Goal: Task Accomplishment & Management: Complete application form

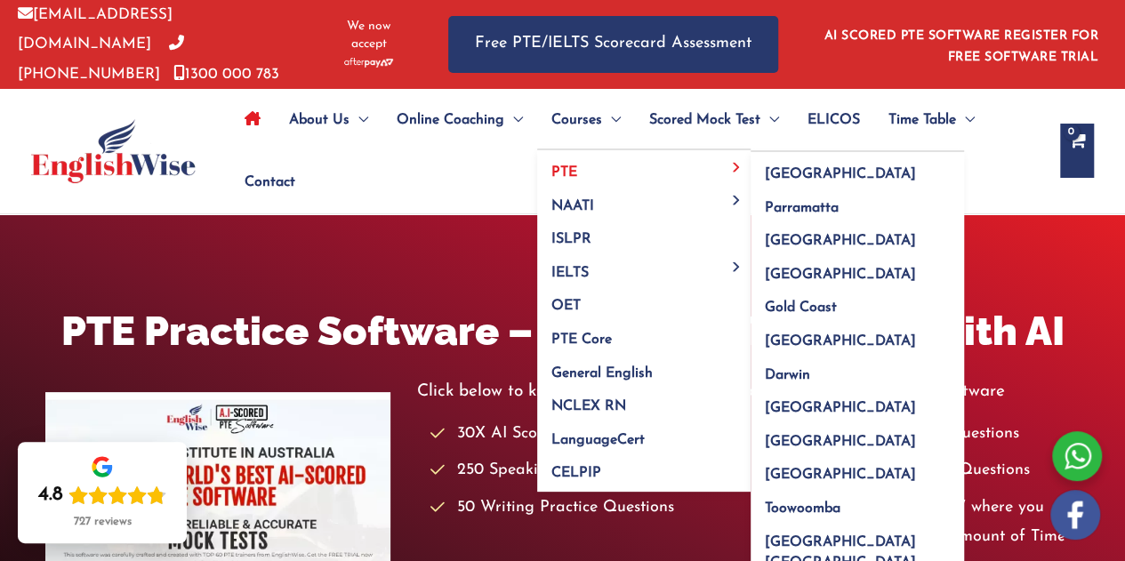
click at [576, 155] on link "PTE" at bounding box center [643, 167] width 213 height 34
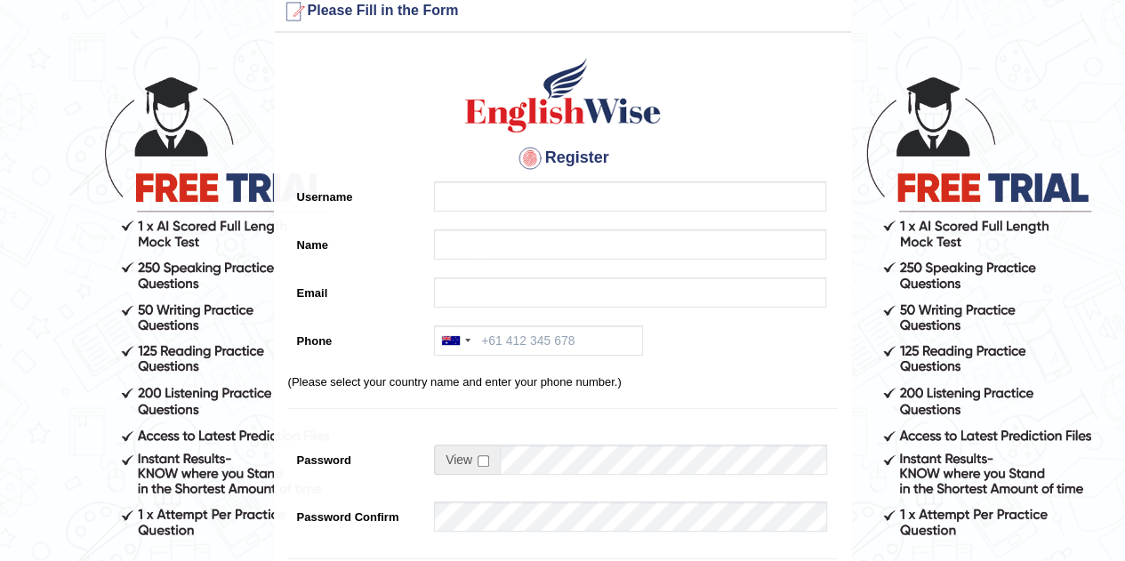
scroll to position [39, 0]
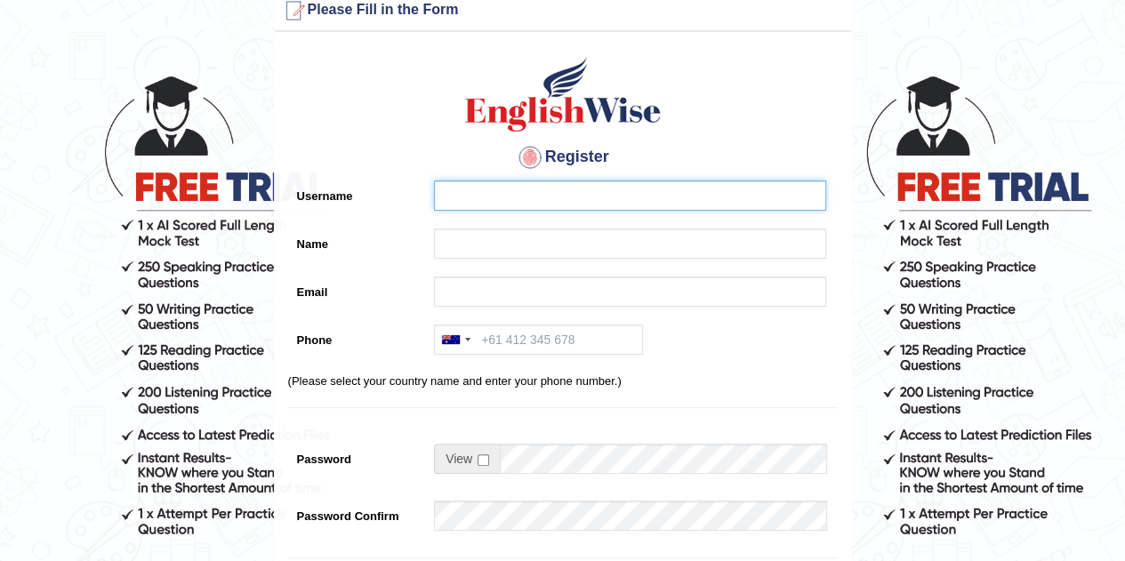
click at [554, 181] on input "Username" at bounding box center [630, 196] width 392 height 30
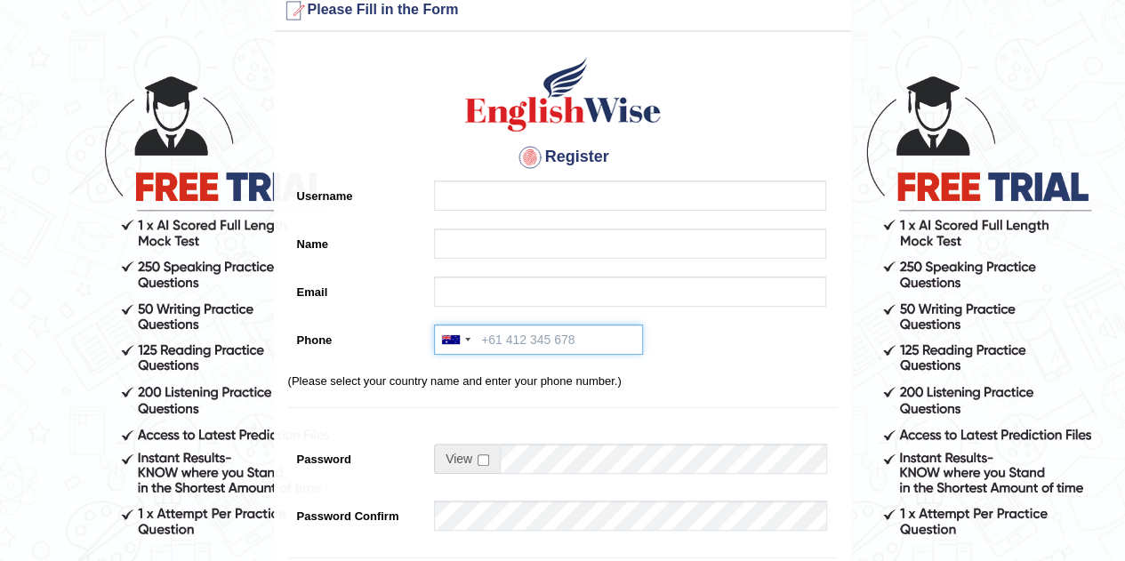
click at [580, 348] on input "Phone" at bounding box center [538, 340] width 209 height 30
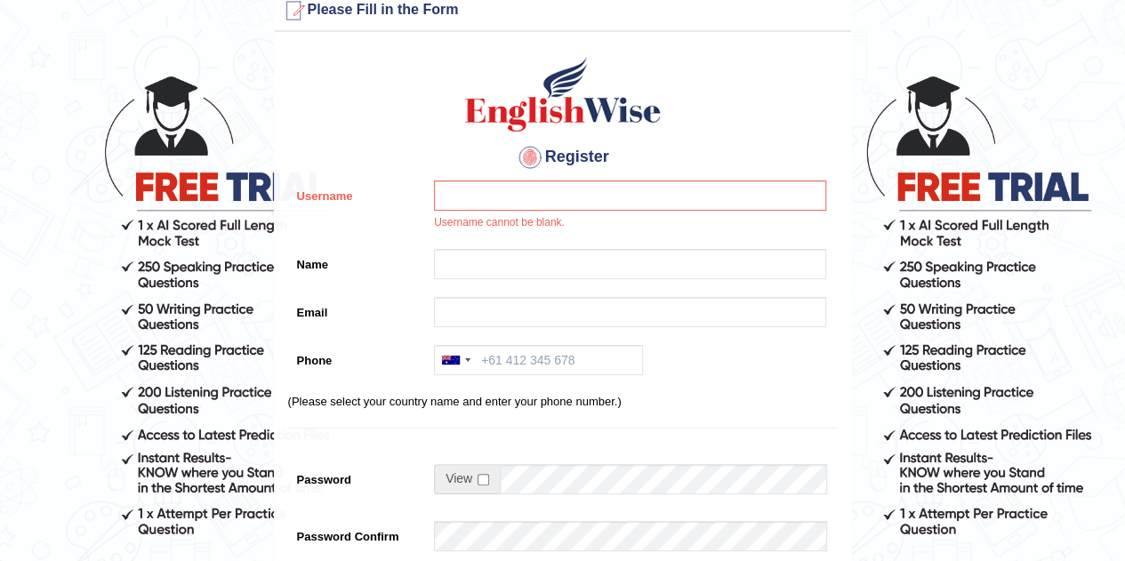
click at [607, 342] on div "Register Username Username cannot be blank. Name Email Phone Australia +61 Indi…" at bounding box center [563, 422] width 576 height 763
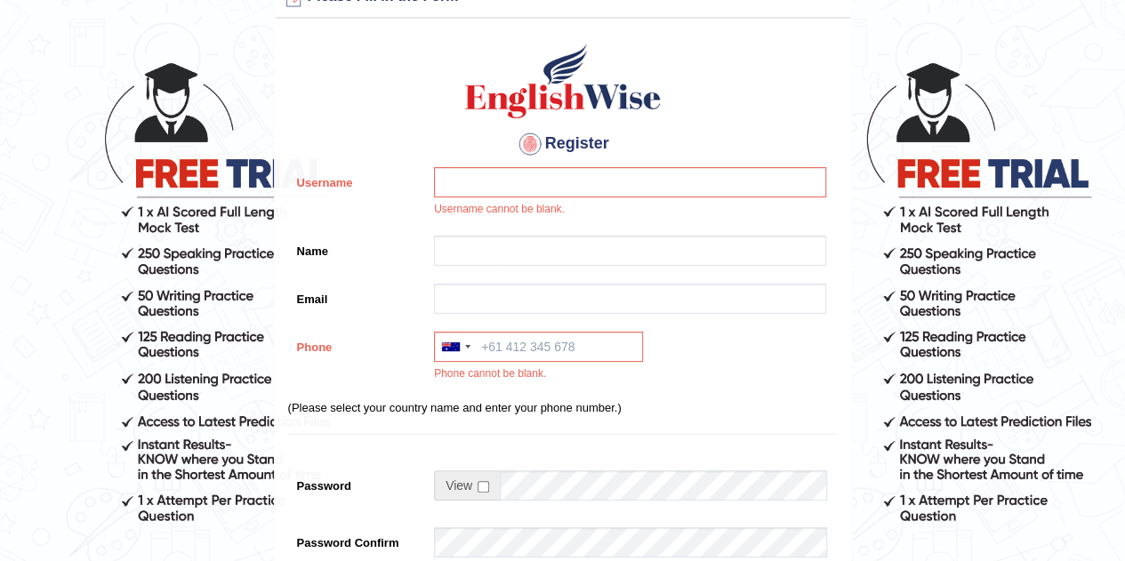
scroll to position [68, 0]
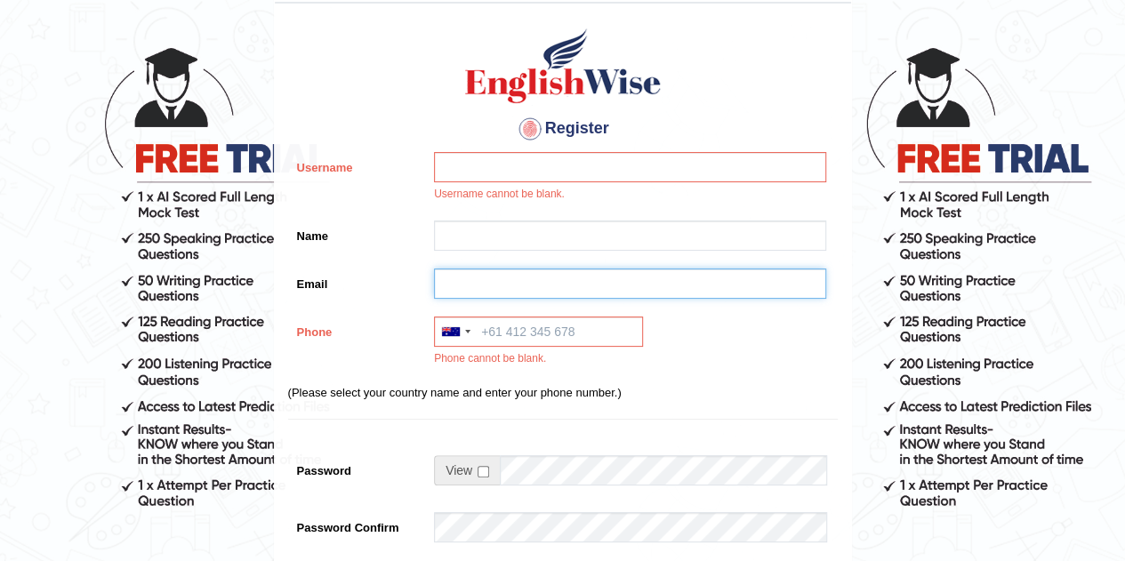
drag, startPoint x: 603, startPoint y: 290, endPoint x: 592, endPoint y: 224, distance: 66.7
click at [592, 224] on div "Register Username Username cannot be blank. Name Email Phone Australia +61 Indi…" at bounding box center [563, 403] width 576 height 783
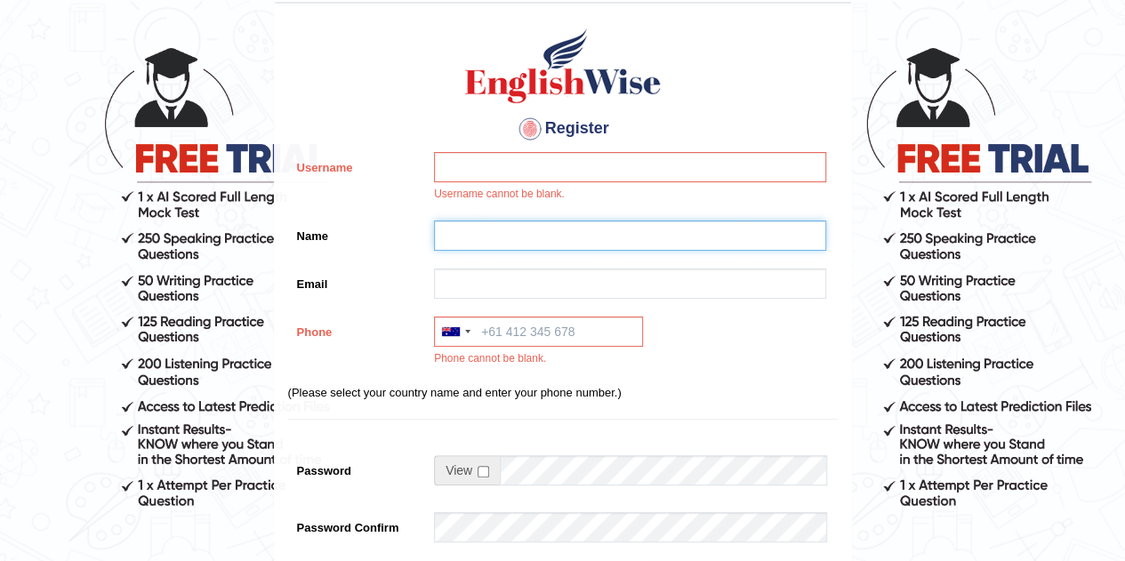
click at [592, 224] on input "Name" at bounding box center [630, 236] width 392 height 30
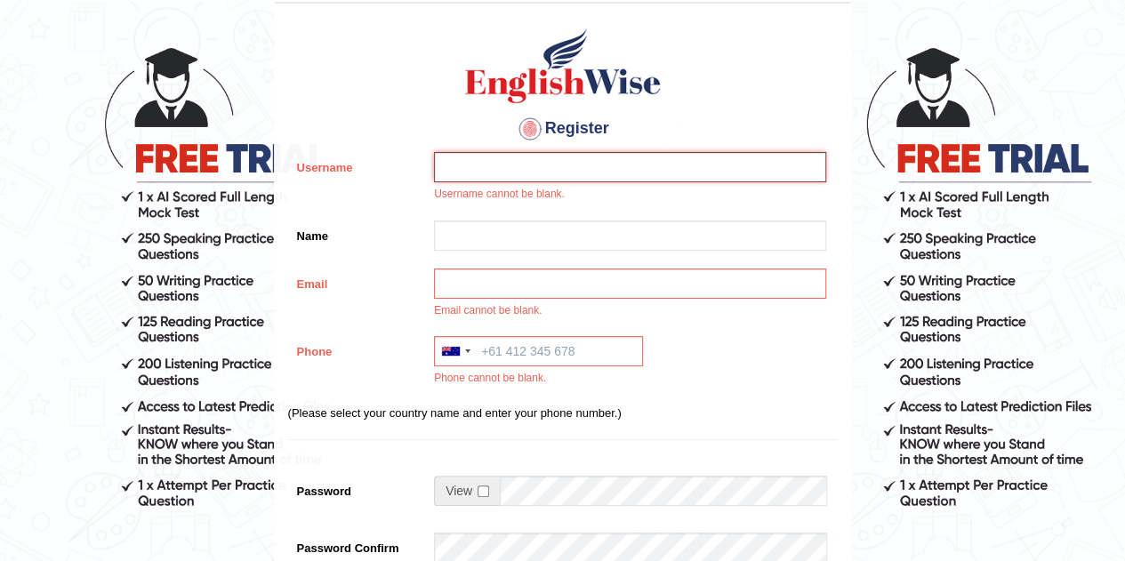
click at [598, 181] on input "Username" at bounding box center [630, 167] width 392 height 30
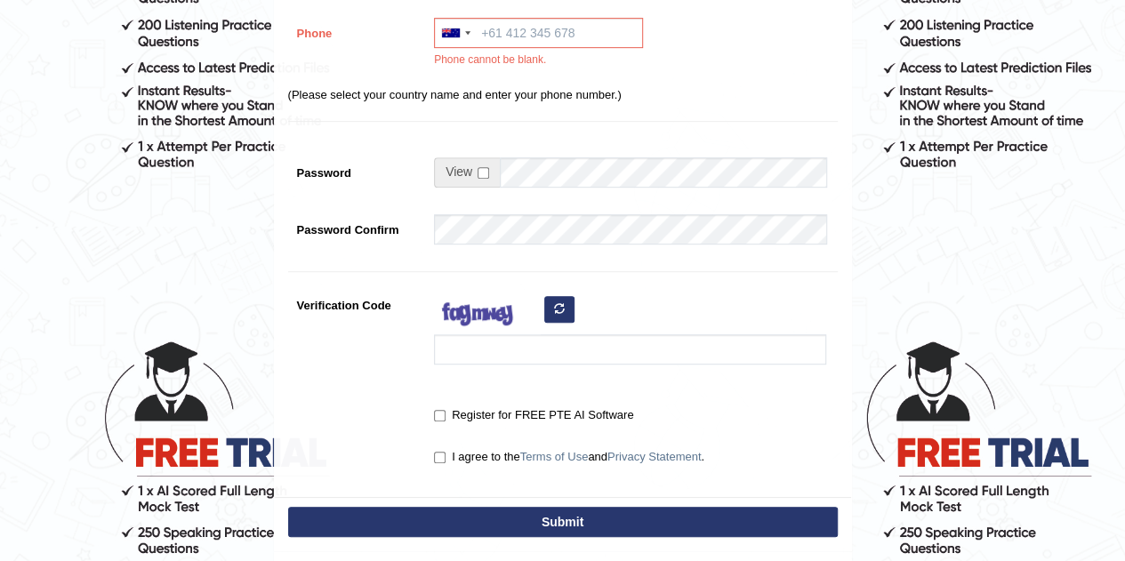
scroll to position [412, 0]
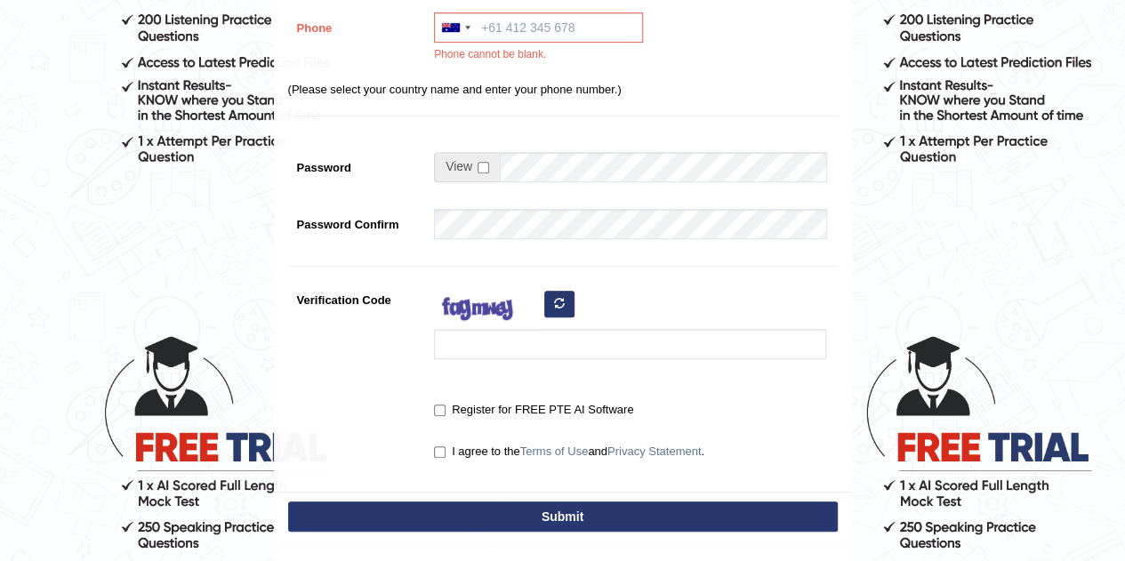
click at [486, 157] on span at bounding box center [467, 167] width 66 height 30
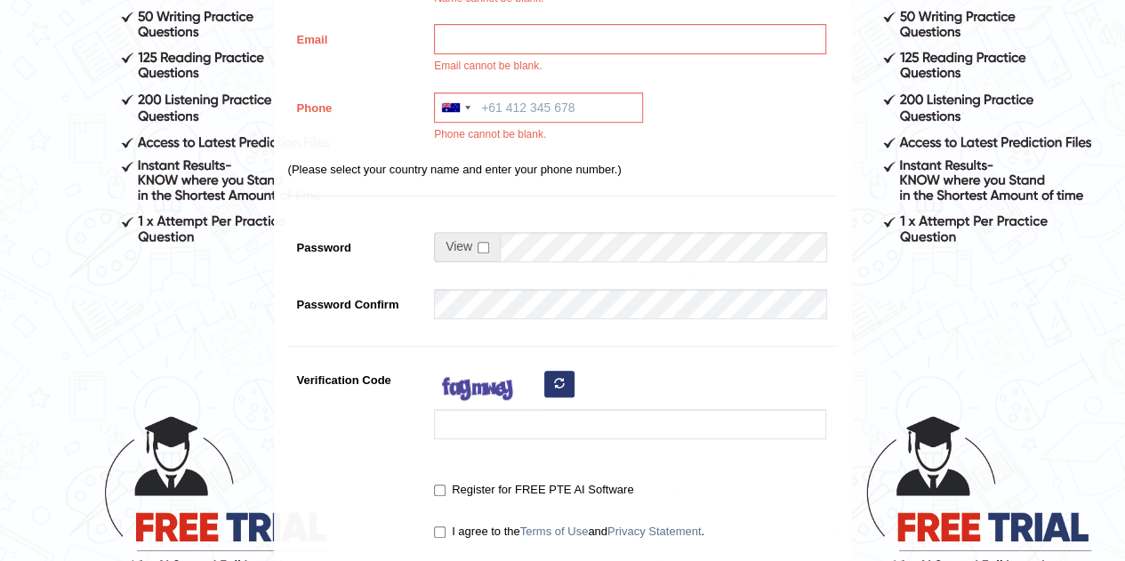
scroll to position [329, 0]
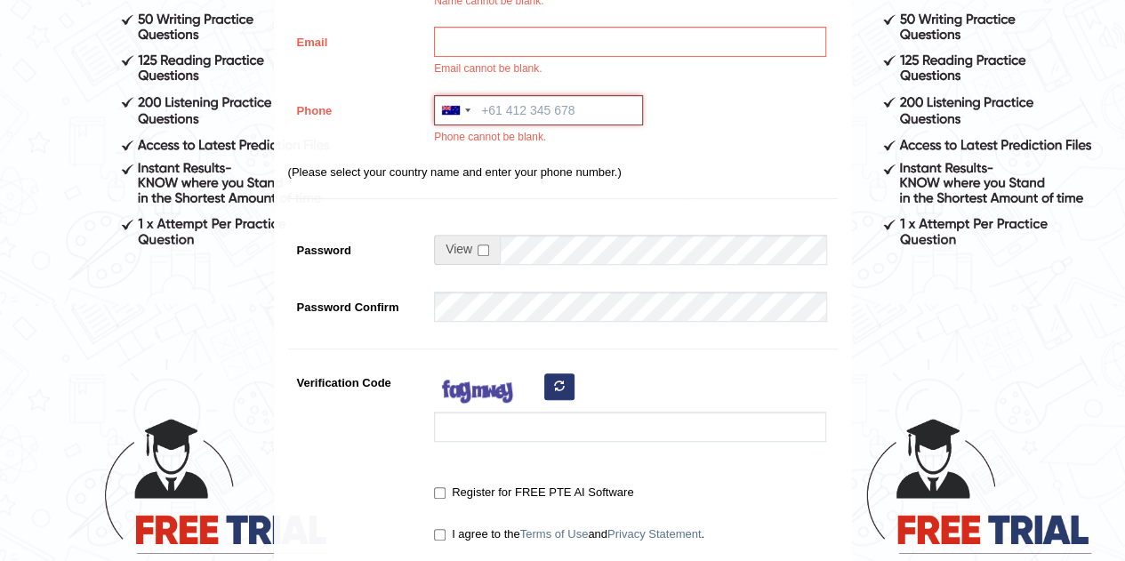
click at [567, 109] on input "Phone" at bounding box center [538, 110] width 209 height 30
type input "="
type input "412345678"
click at [485, 246] on input "checkbox" at bounding box center [484, 251] width 12 height 12
checkbox input "true"
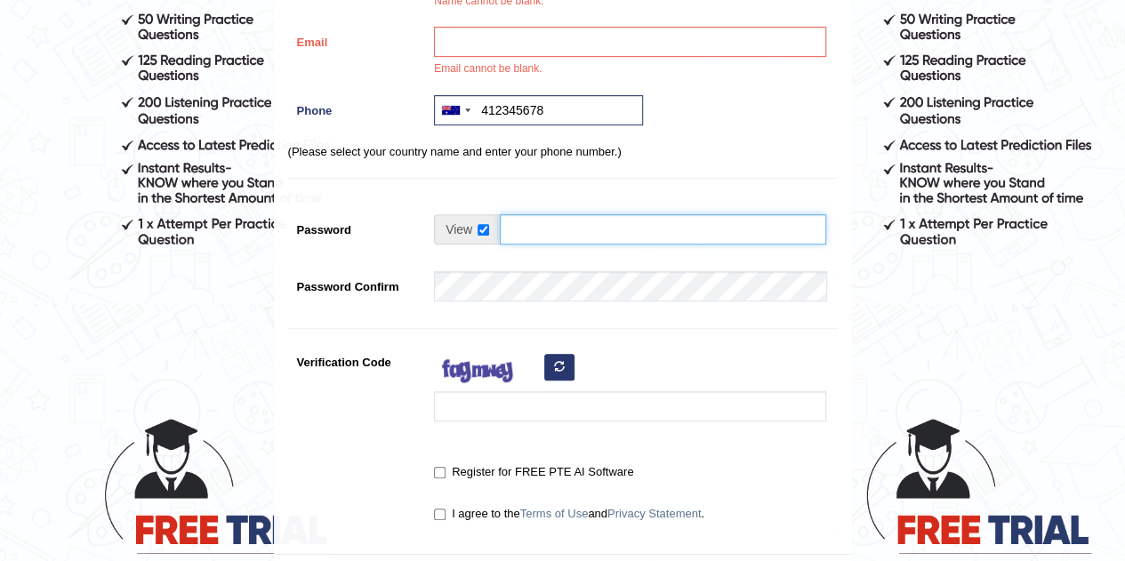
drag, startPoint x: 558, startPoint y: 240, endPoint x: 554, endPoint y: 221, distance: 19.2
click at [554, 221] on input "Password" at bounding box center [663, 229] width 326 height 30
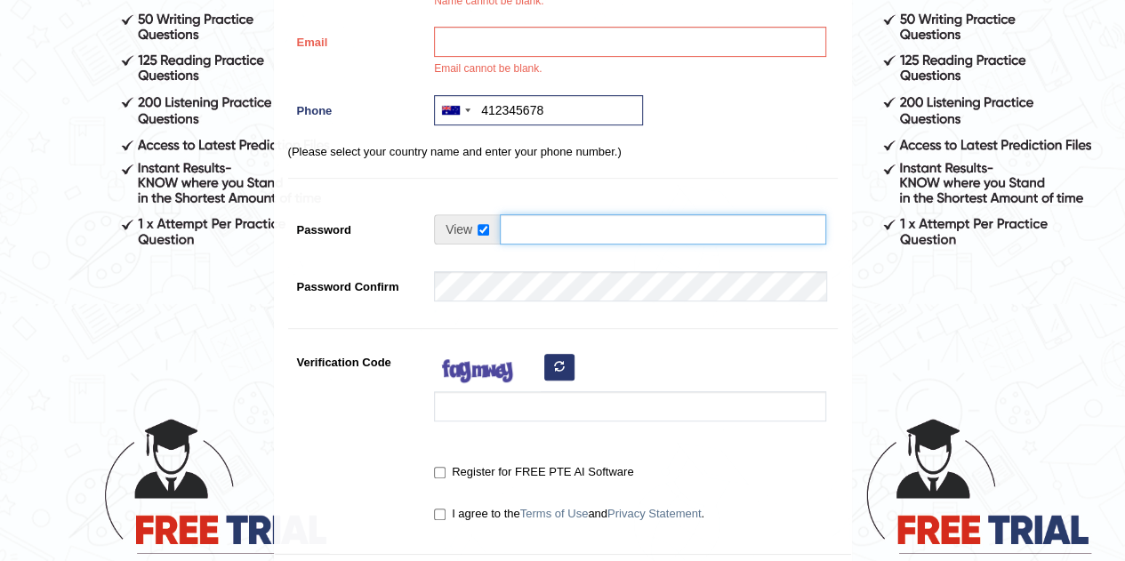
scroll to position [0, 0]
